Goal: Check status: Check status

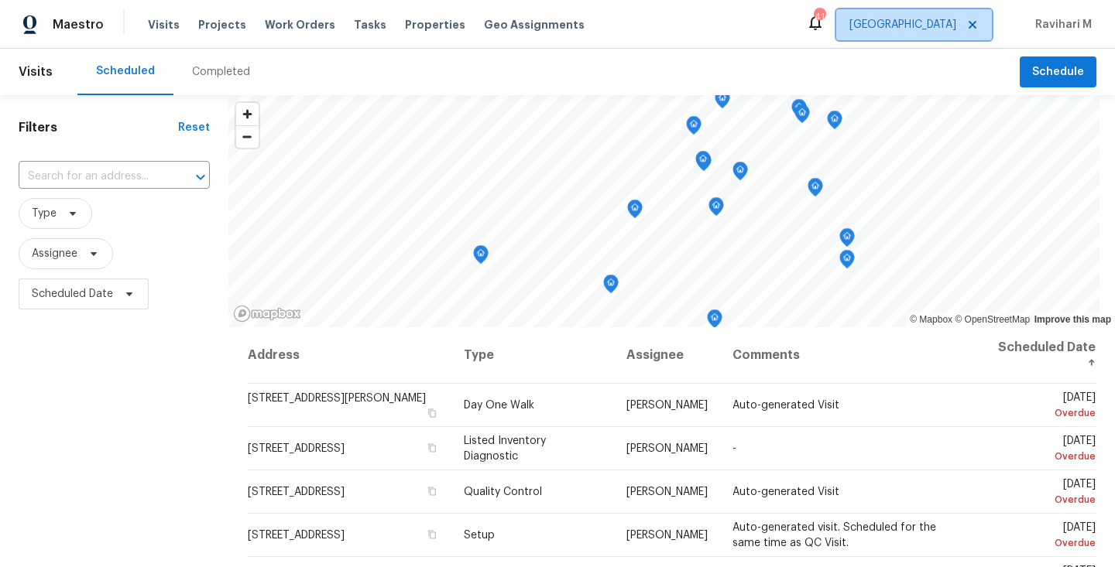
click at [934, 33] on span "[GEOGRAPHIC_DATA]" at bounding box center [914, 24] width 156 height 31
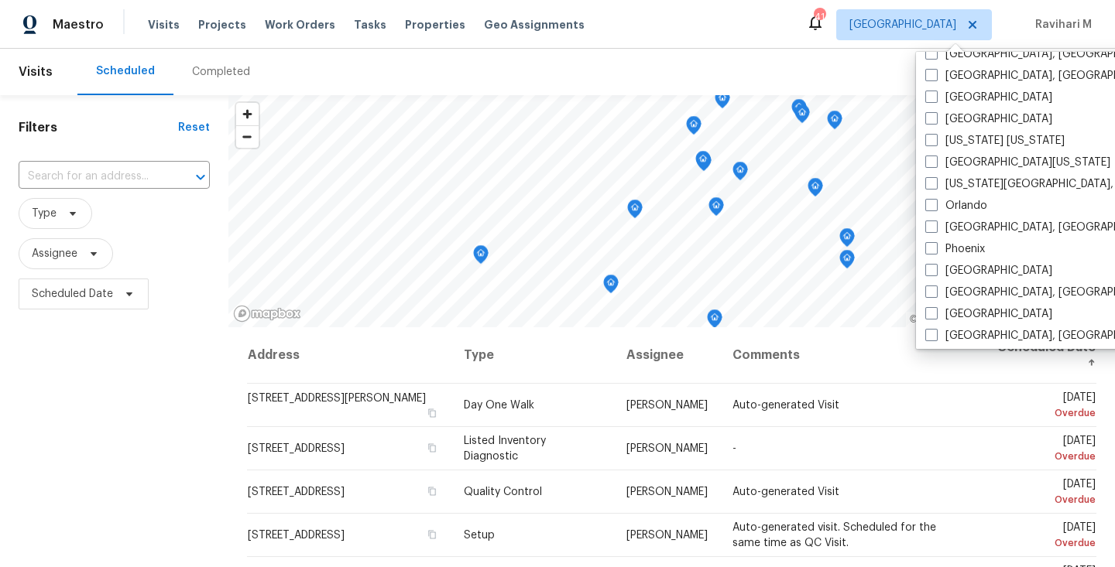
scroll to position [735, 0]
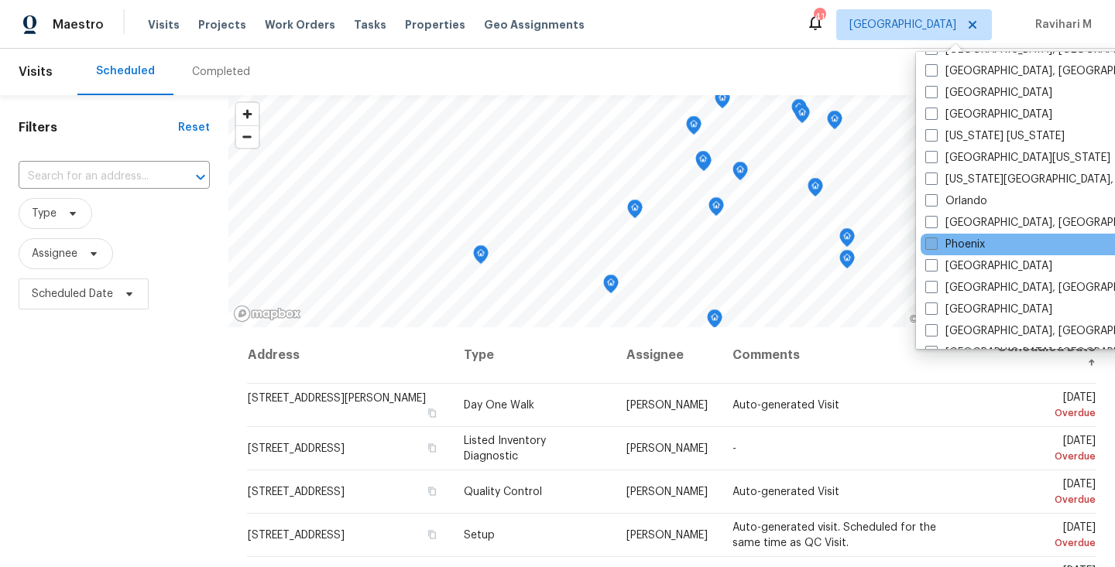
click at [934, 242] on span at bounding box center [931, 244] width 12 height 12
click at [934, 242] on input "Phoenix" at bounding box center [930, 242] width 10 height 10
checkbox input "true"
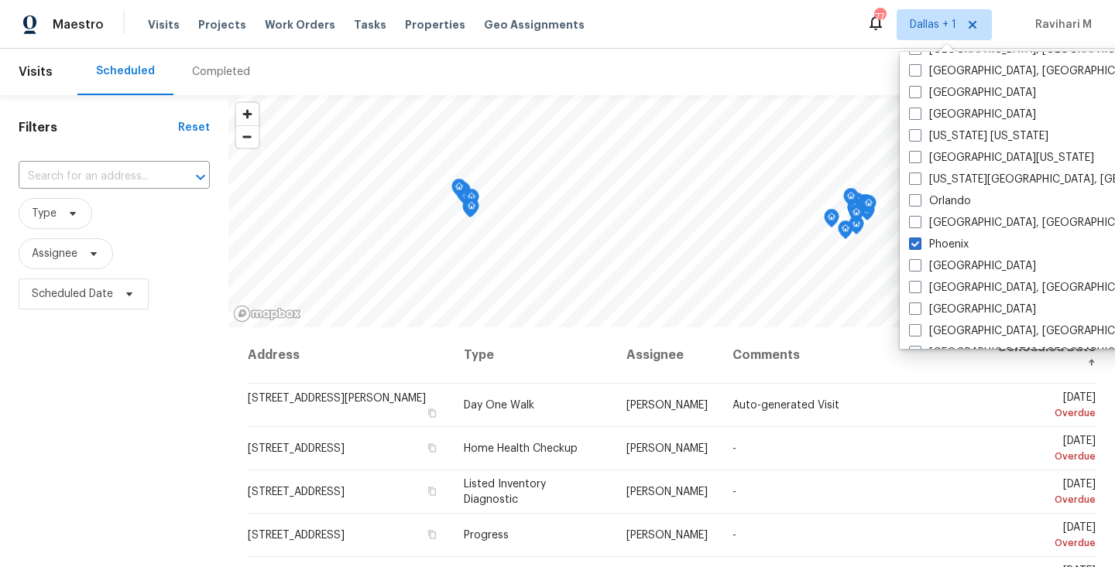
click at [237, 72] on div "Completed" at bounding box center [221, 71] width 58 height 15
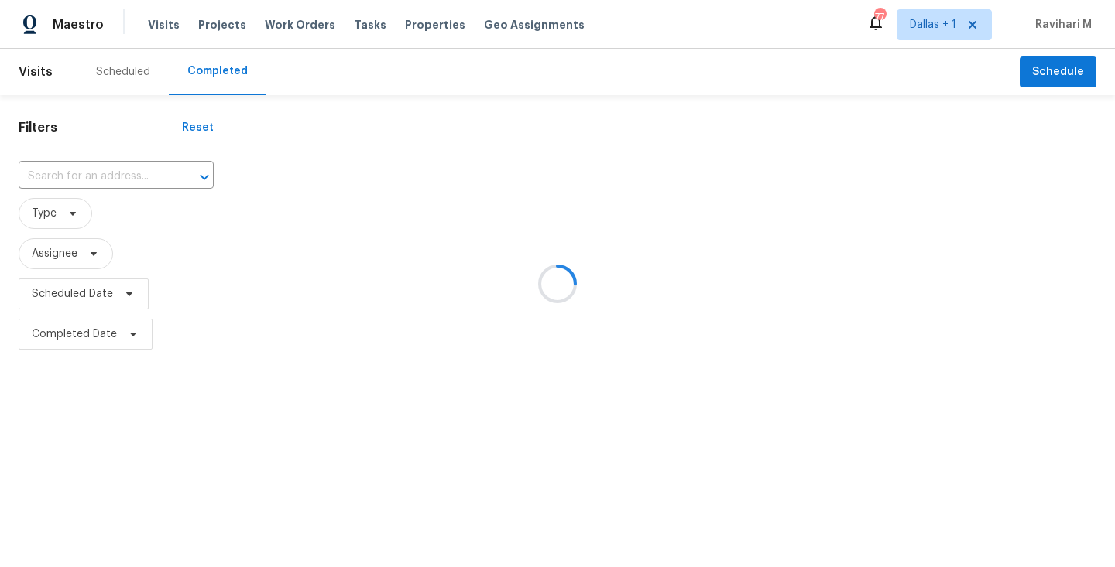
click at [237, 72] on div at bounding box center [557, 283] width 1115 height 567
click at [77, 180] on div at bounding box center [557, 283] width 1115 height 567
click at [77, 180] on input "text" at bounding box center [95, 177] width 152 height 24
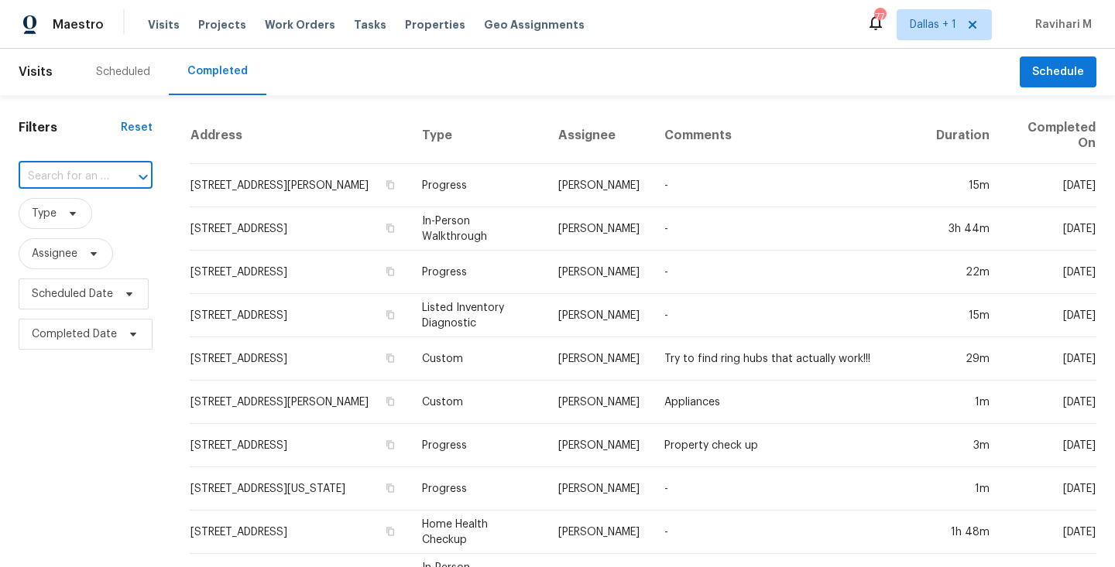
paste input "[STREET_ADDRESS][PERSON_NAME]"
type input "[STREET_ADDRESS][PERSON_NAME]"
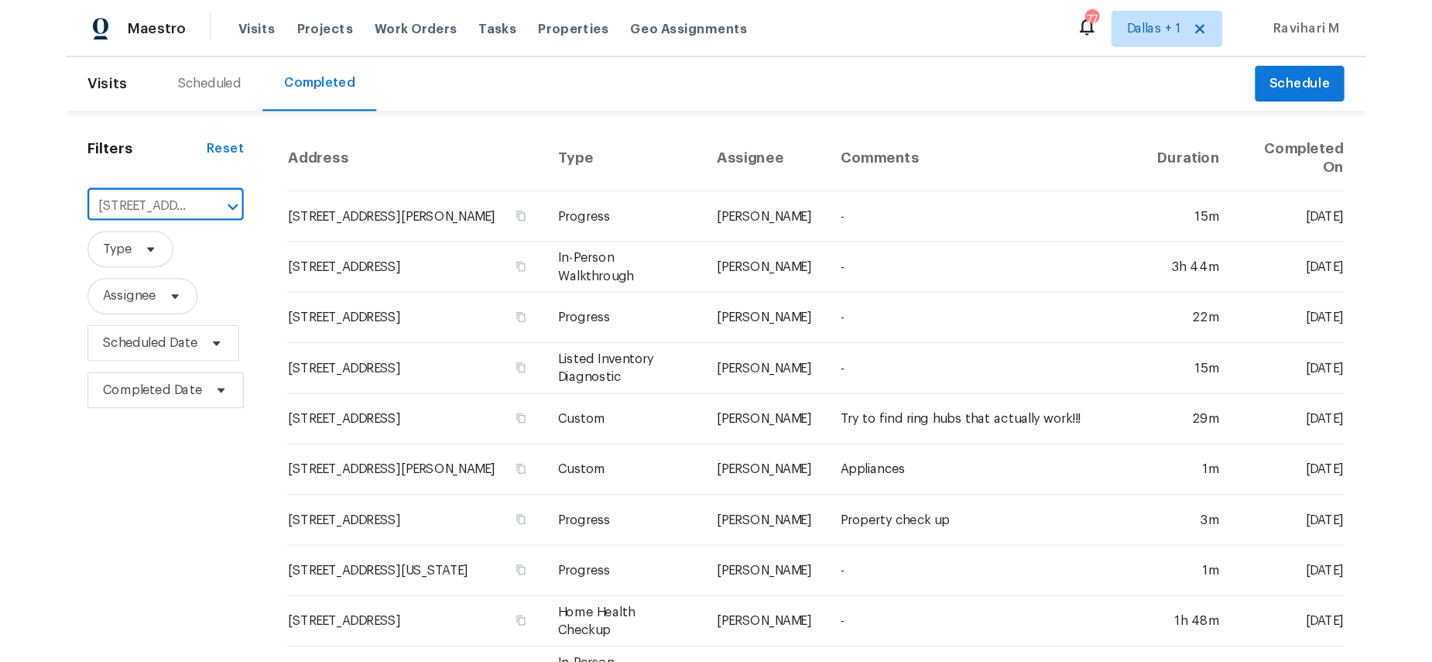
scroll to position [0, 146]
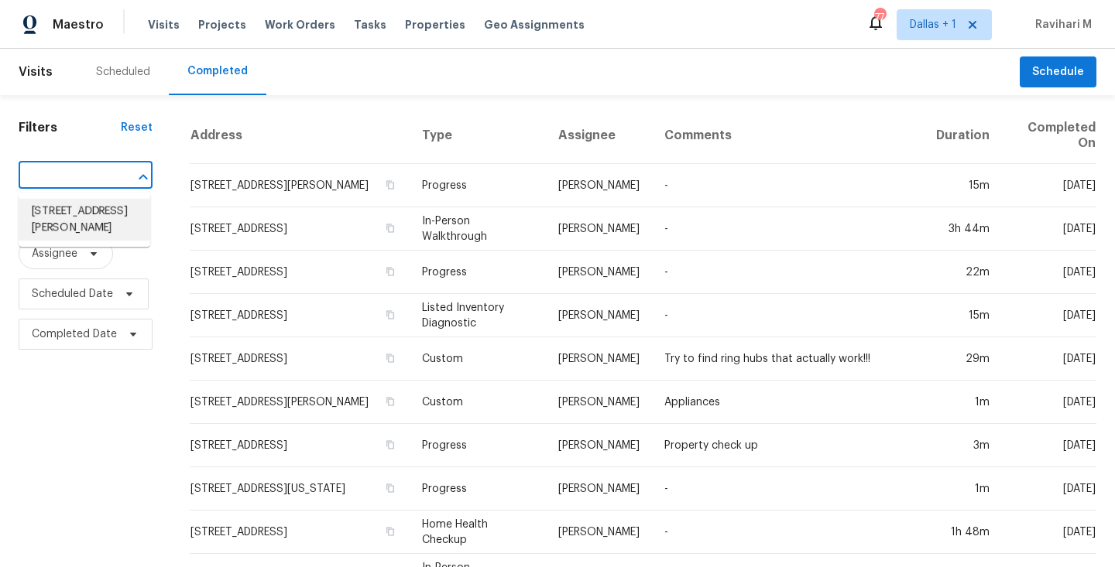
click at [74, 215] on li "[STREET_ADDRESS][PERSON_NAME]" at bounding box center [85, 220] width 132 height 42
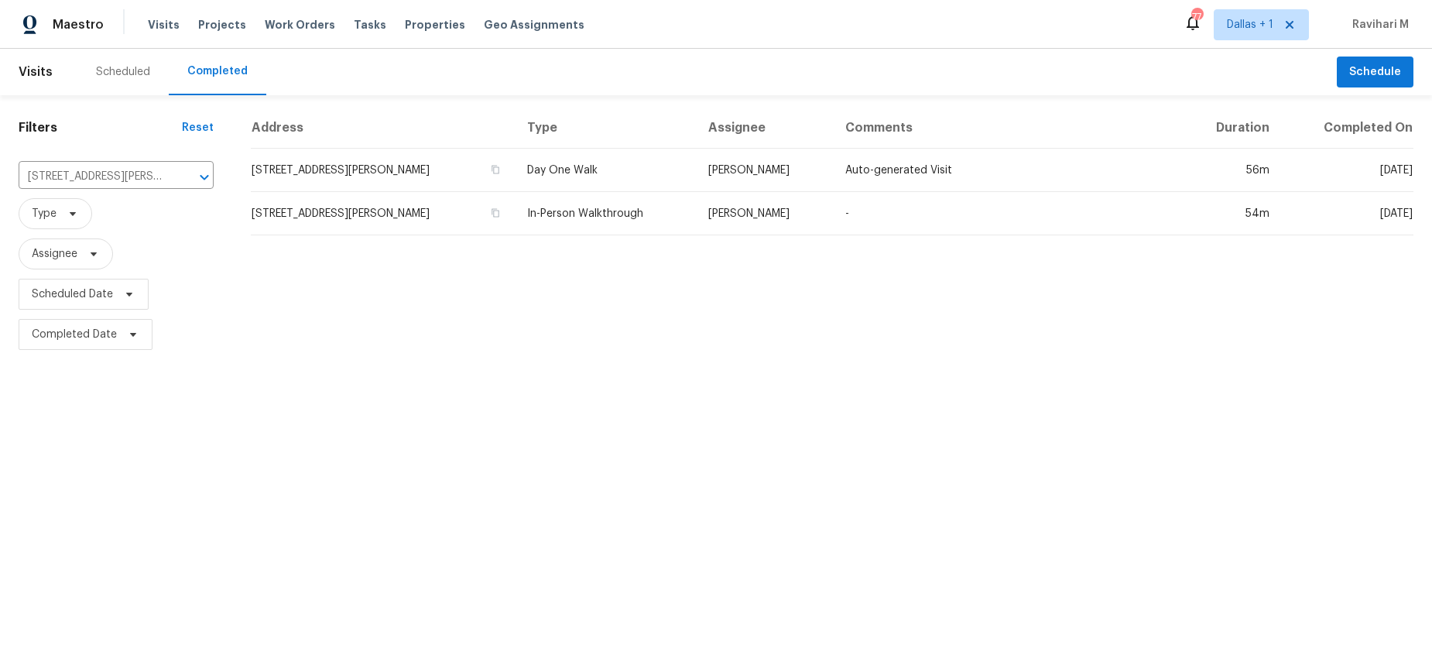
click at [416, 321] on div "Address Type Assignee Comments Duration Completed On [STREET_ADDRESS][PERSON_NA…" at bounding box center [832, 231] width 1200 height 247
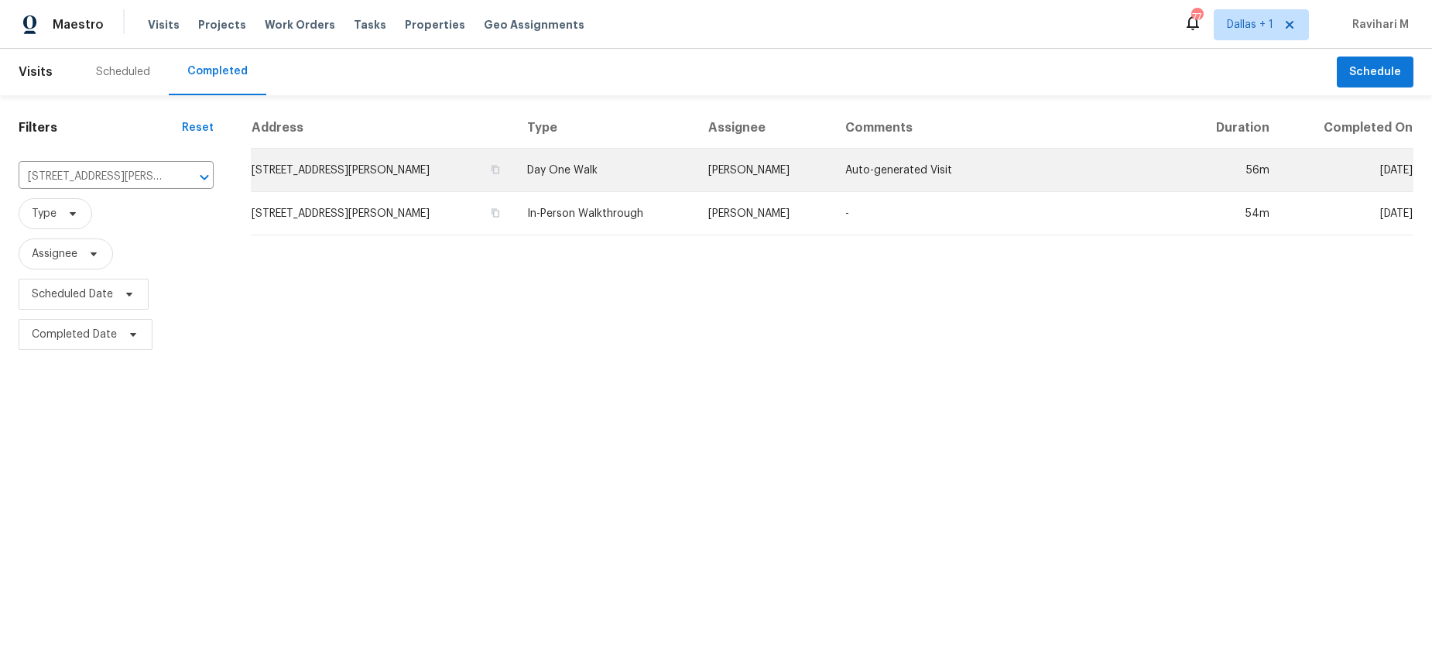
click at [363, 179] on td "[STREET_ADDRESS][PERSON_NAME]" at bounding box center [383, 170] width 264 height 43
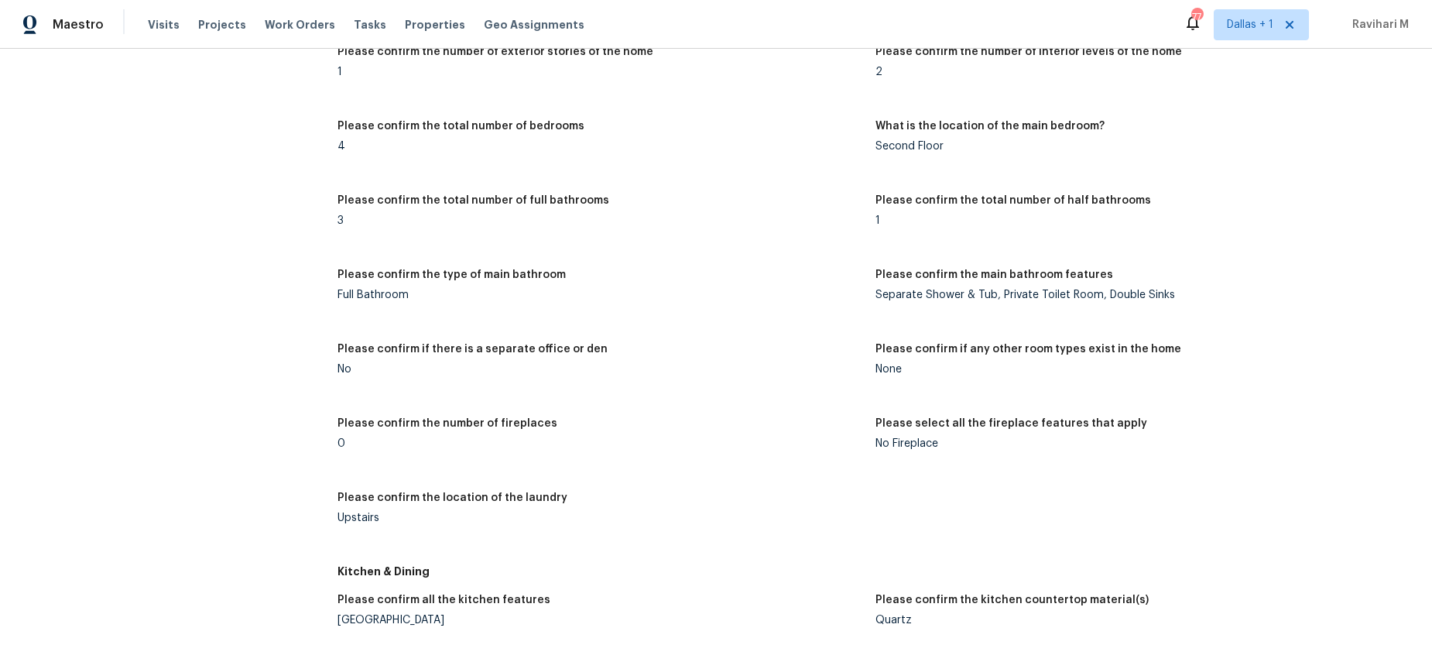
scroll to position [1840, 0]
